Goal: Navigation & Orientation: Find specific page/section

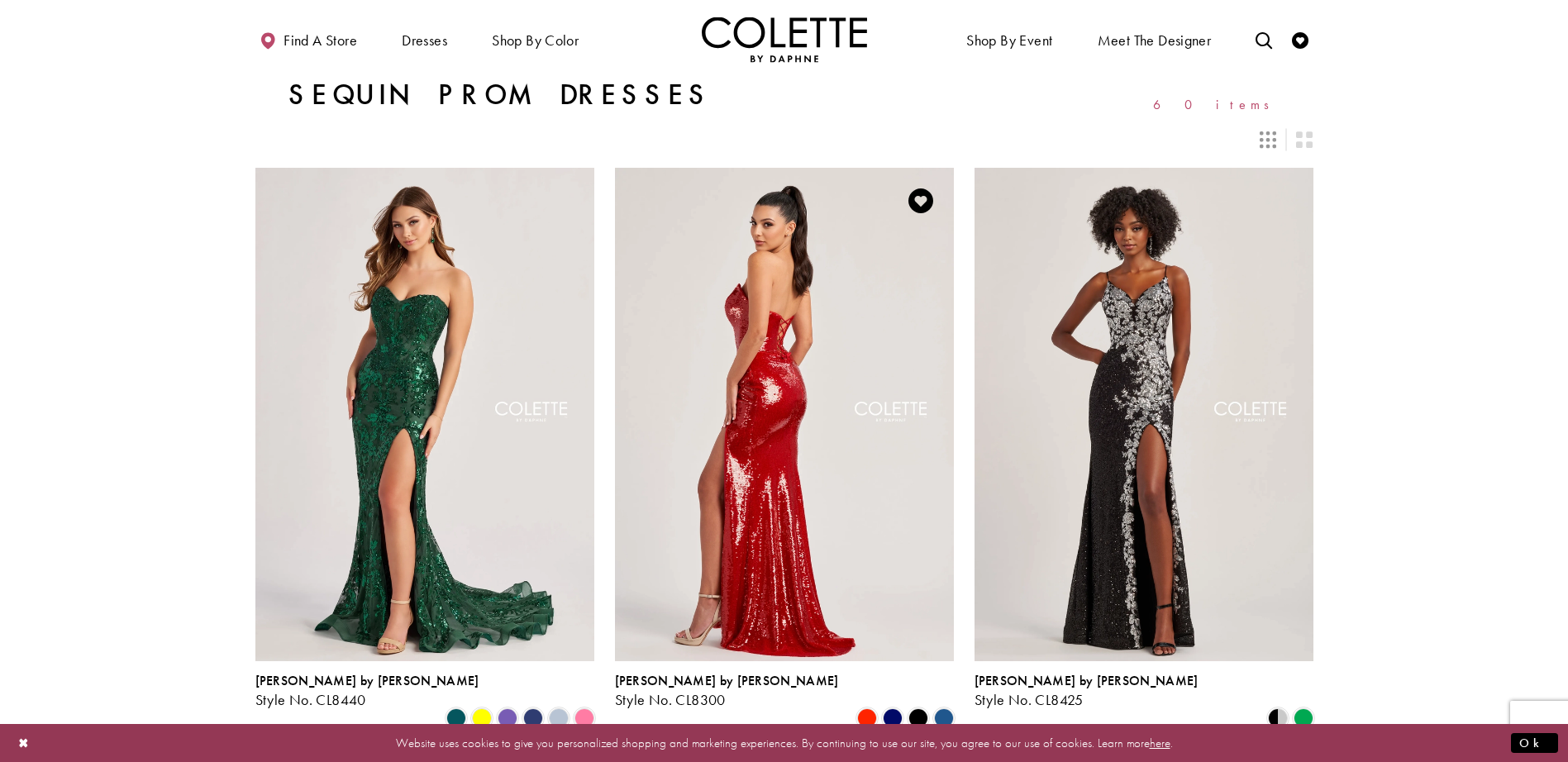
drag, startPoint x: 776, startPoint y: 306, endPoint x: 738, endPoint y: 445, distance: 144.1
click at [738, 446] on img "Visit Colette by Daphne Style No. CL8300 Page" at bounding box center [784, 414] width 339 height 493
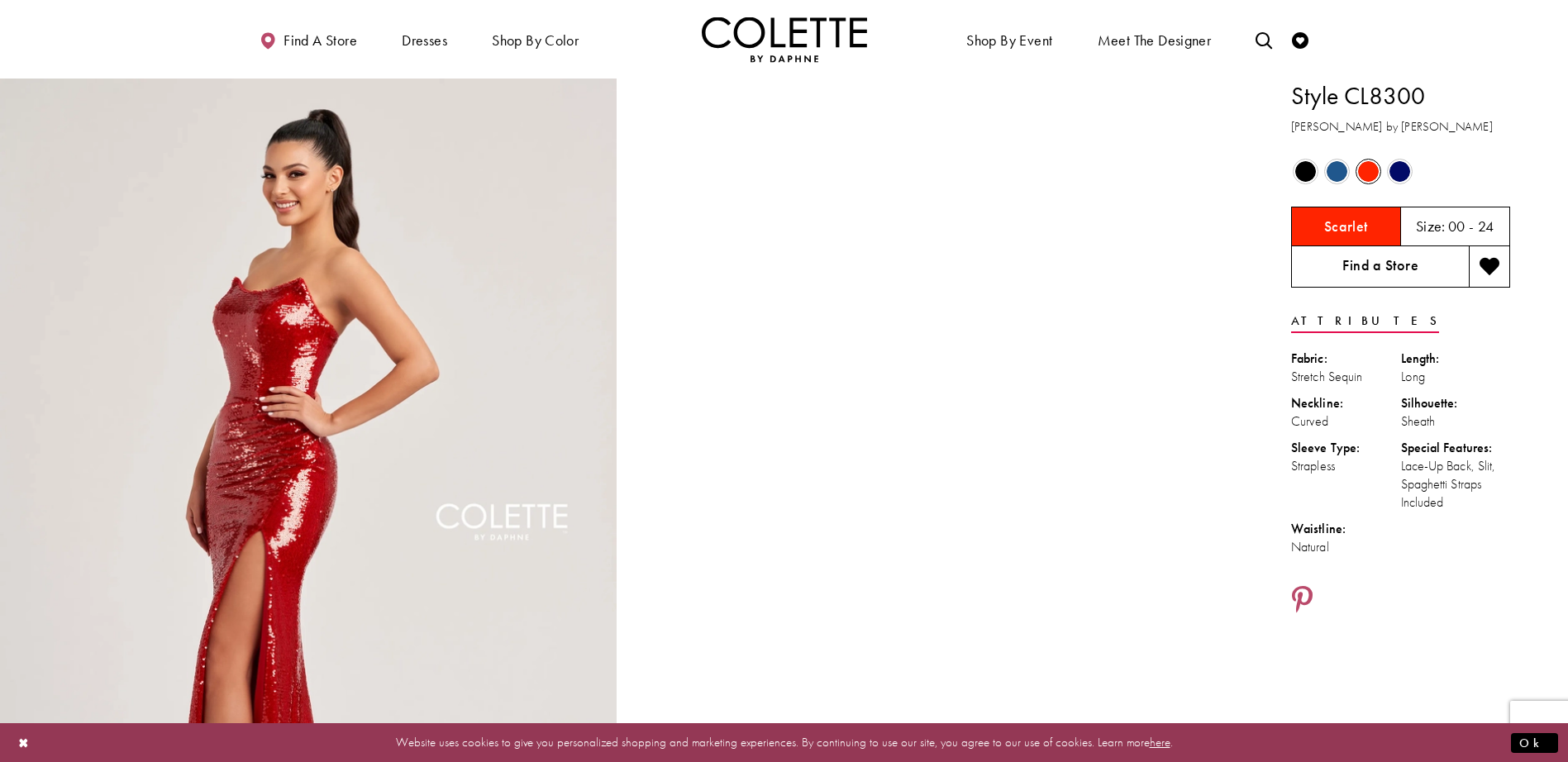
click at [1386, 268] on link "Find a Store" at bounding box center [1380, 266] width 178 height 41
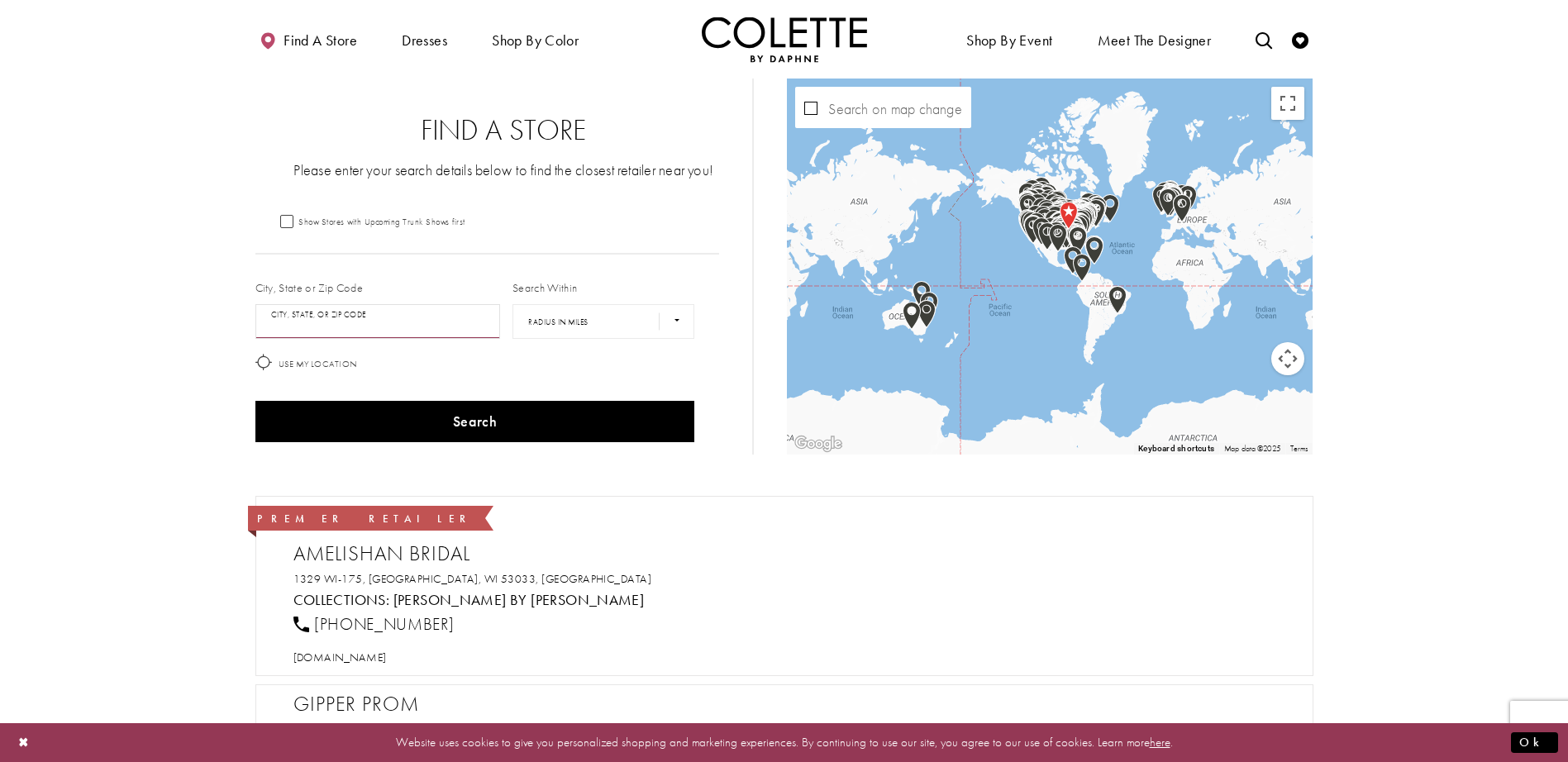
click at [454, 318] on input "City, State, or ZIP Code" at bounding box center [378, 321] width 245 height 35
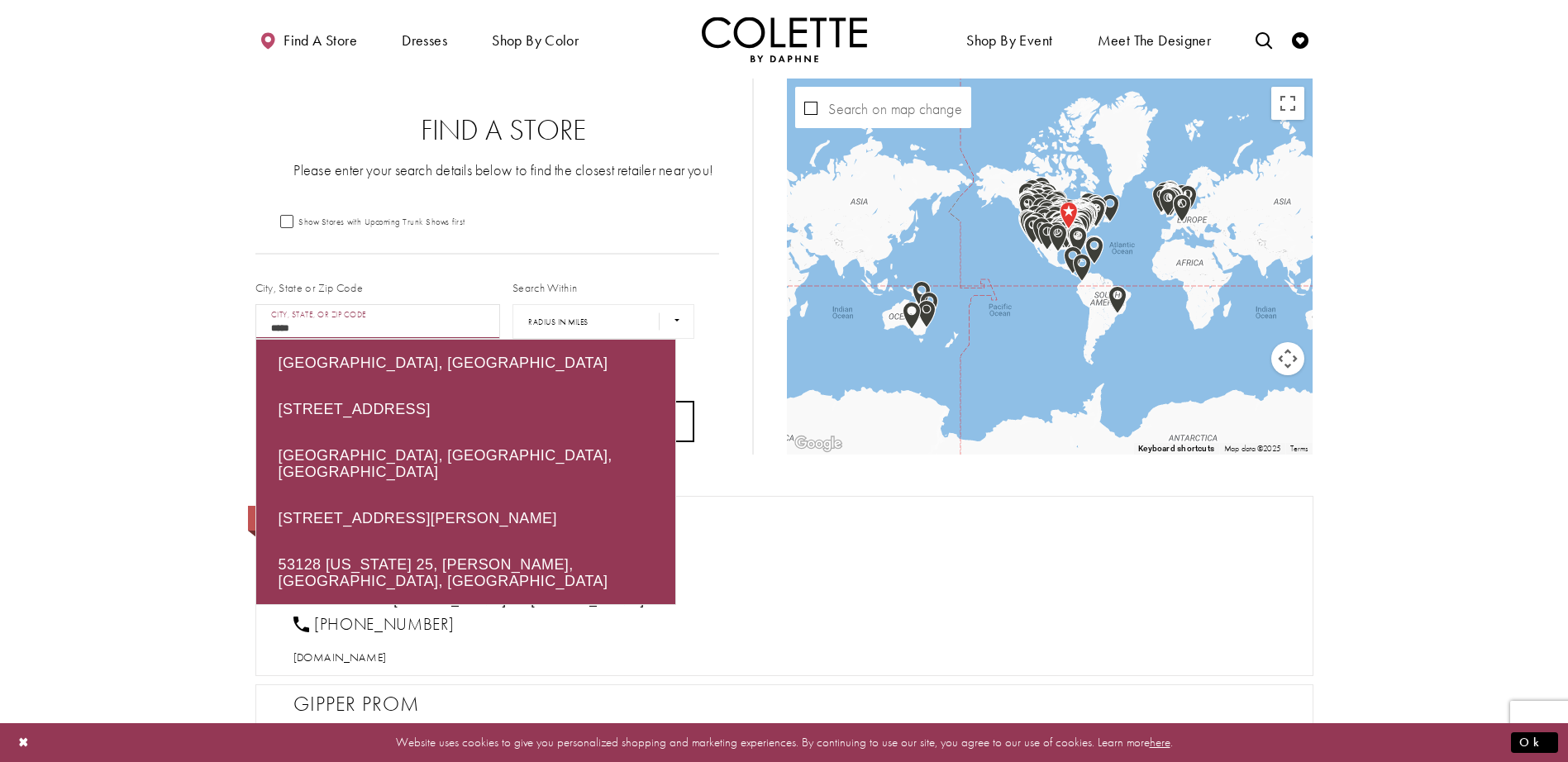
type input "*****"
click at [687, 434] on button "Search" at bounding box center [476, 421] width 440 height 41
